Goal: Task Accomplishment & Management: Use online tool/utility

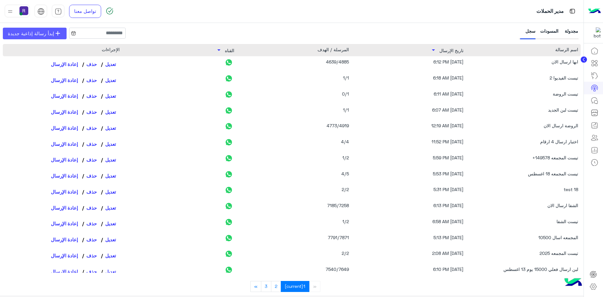
click at [35, 34] on span "إبدأ رسالة إذاعية جديدة" at bounding box center [31, 33] width 46 height 7
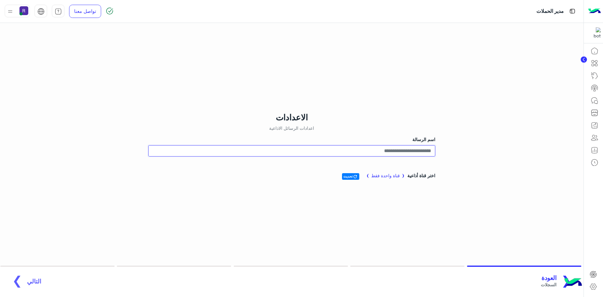
click at [409, 146] on input "اسم الرسالة" at bounding box center [291, 150] width 287 height 11
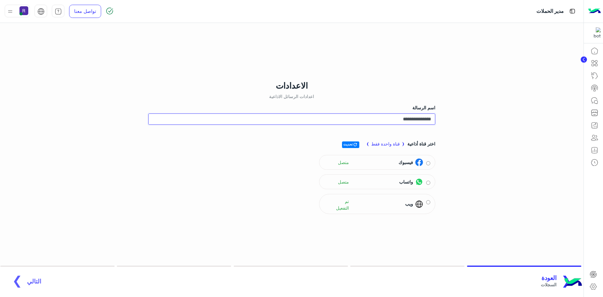
type input "**********"
click at [291, 204] on div "اختر قناة أذاعية ❨ قناة واحدة فقط ❩ refresh تحديث فيسبوك متصل واتساب متصل ويب ت…" at bounding box center [291, 176] width 287 height 81
click at [422, 179] on img at bounding box center [419, 182] width 8 height 8
click at [31, 277] on span "التالي" at bounding box center [34, 277] width 14 height 7
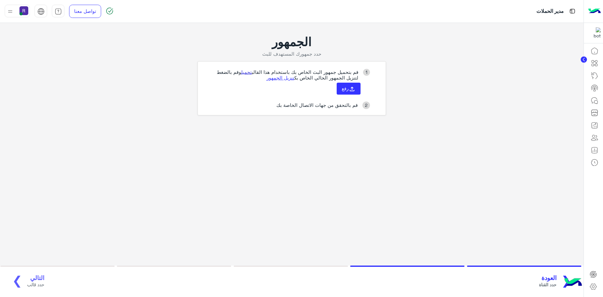
click at [244, 73] on link "تحميل" at bounding box center [246, 72] width 11 height 6
click at [340, 84] on button "رفع" at bounding box center [349, 89] width 24 height 12
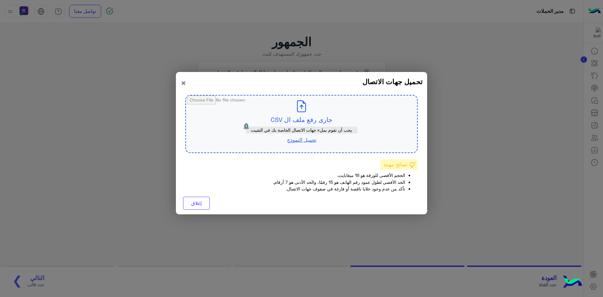
click at [309, 121] on input "file" at bounding box center [301, 123] width 231 height 57
type input "**********"
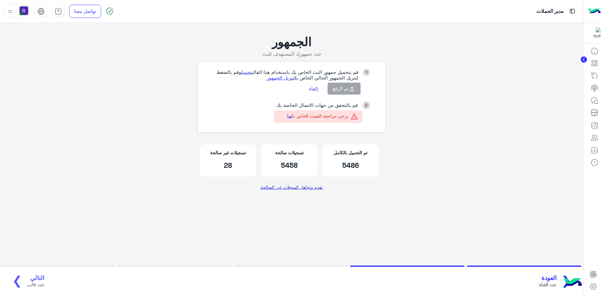
click at [300, 184] on link "تقدم وتجاهل السجلات غير الصالحة" at bounding box center [291, 186] width 67 height 11
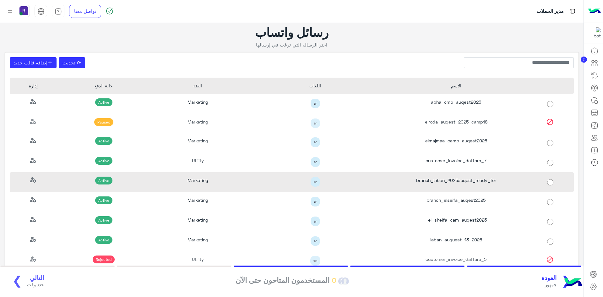
click at [471, 178] on div "branch_laban_2025auqest_ready_for" at bounding box center [456, 182] width 141 height 20
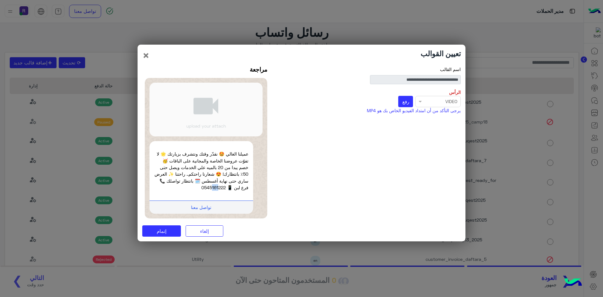
drag, startPoint x: 210, startPoint y: 187, endPoint x: 216, endPoint y: 188, distance: 6.4
click at [216, 188] on p "عميلنا الغالي 🤩 نقدّر وقتك ونتشرف بزيارتك 🌟 لا تفوّت عروضنا الخاصة والمجانية عل…" at bounding box center [201, 170] width 94 height 40
click at [412, 100] on button "رفع" at bounding box center [405, 101] width 15 height 11
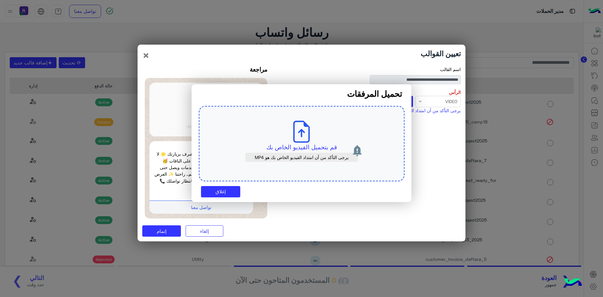
click at [305, 137] on icon at bounding box center [302, 132] width 22 height 22
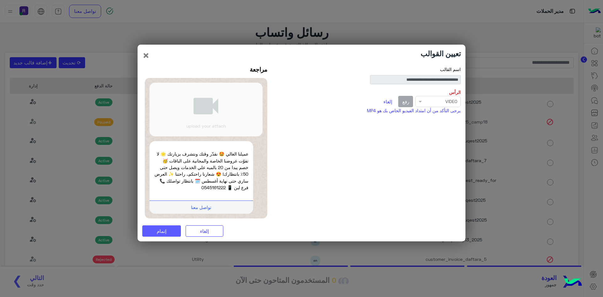
click at [173, 229] on button "إتمام" at bounding box center [161, 230] width 39 height 11
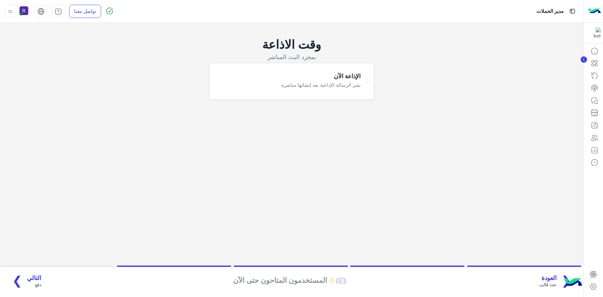
click at [22, 279] on button "التالي دفع ❯" at bounding box center [24, 281] width 37 height 17
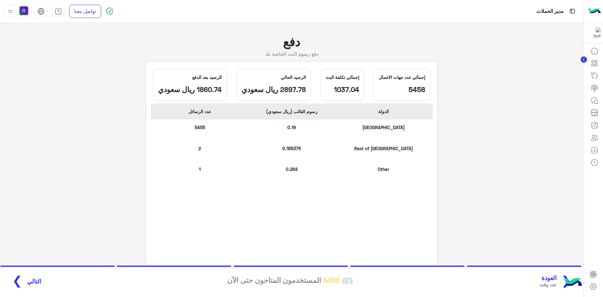
click at [28, 280] on span "التالي" at bounding box center [34, 281] width 14 height 7
